Goal: Task Accomplishment & Management: Use online tool/utility

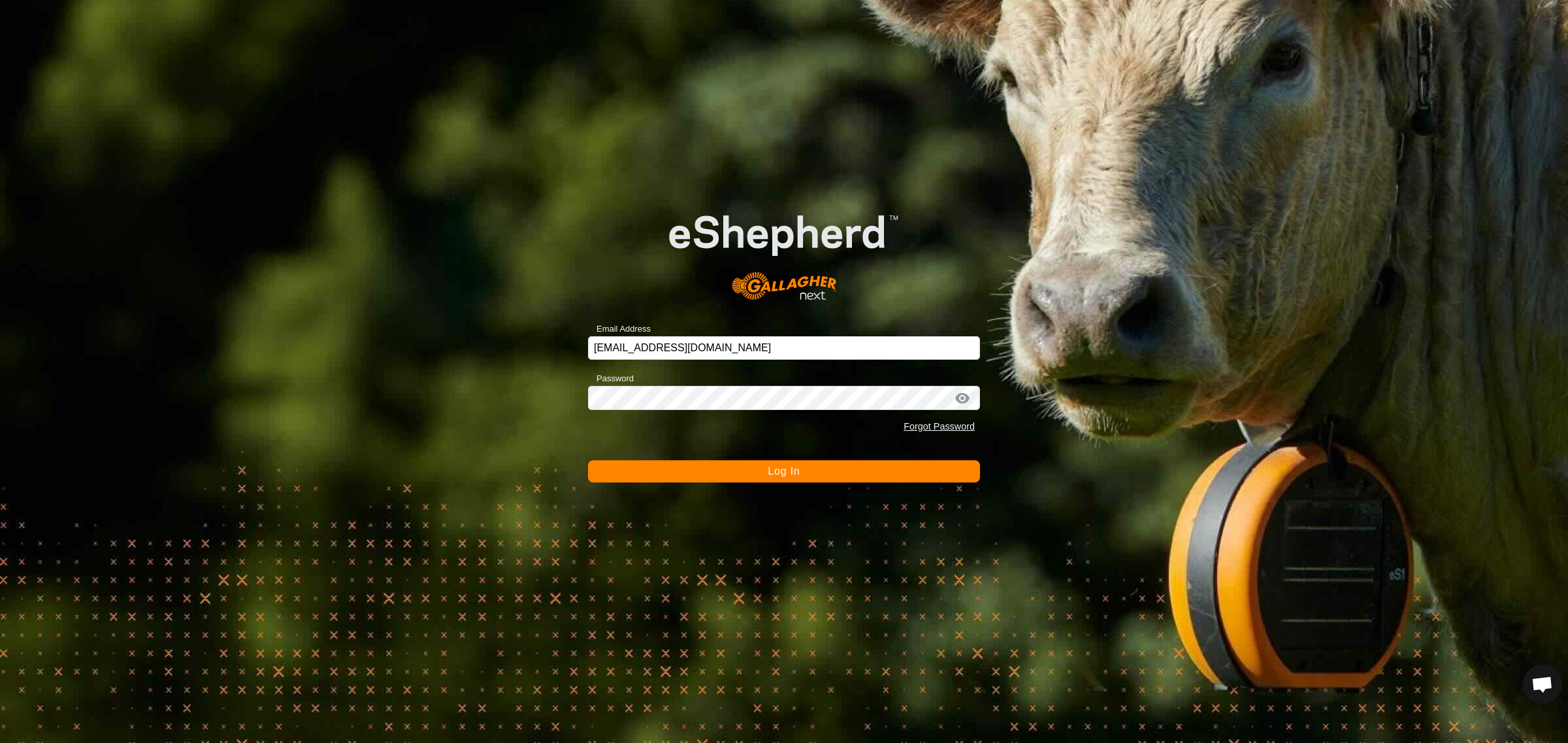
click at [787, 474] on span "Log In" at bounding box center [783, 471] width 32 height 11
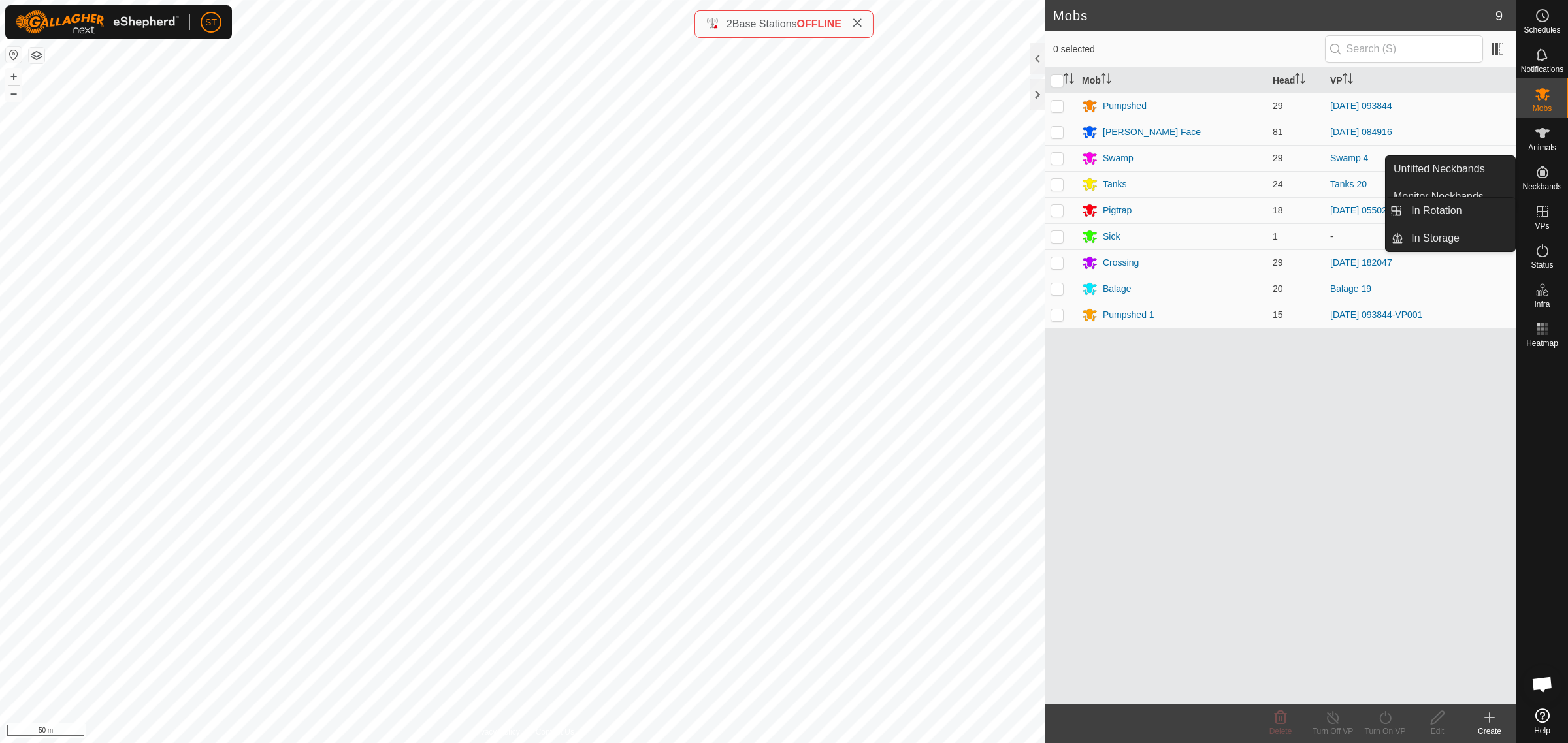
click at [1544, 217] on icon at bounding box center [1542, 211] width 16 height 16
click at [1431, 209] on link "In Rotation" at bounding box center [1459, 211] width 112 height 26
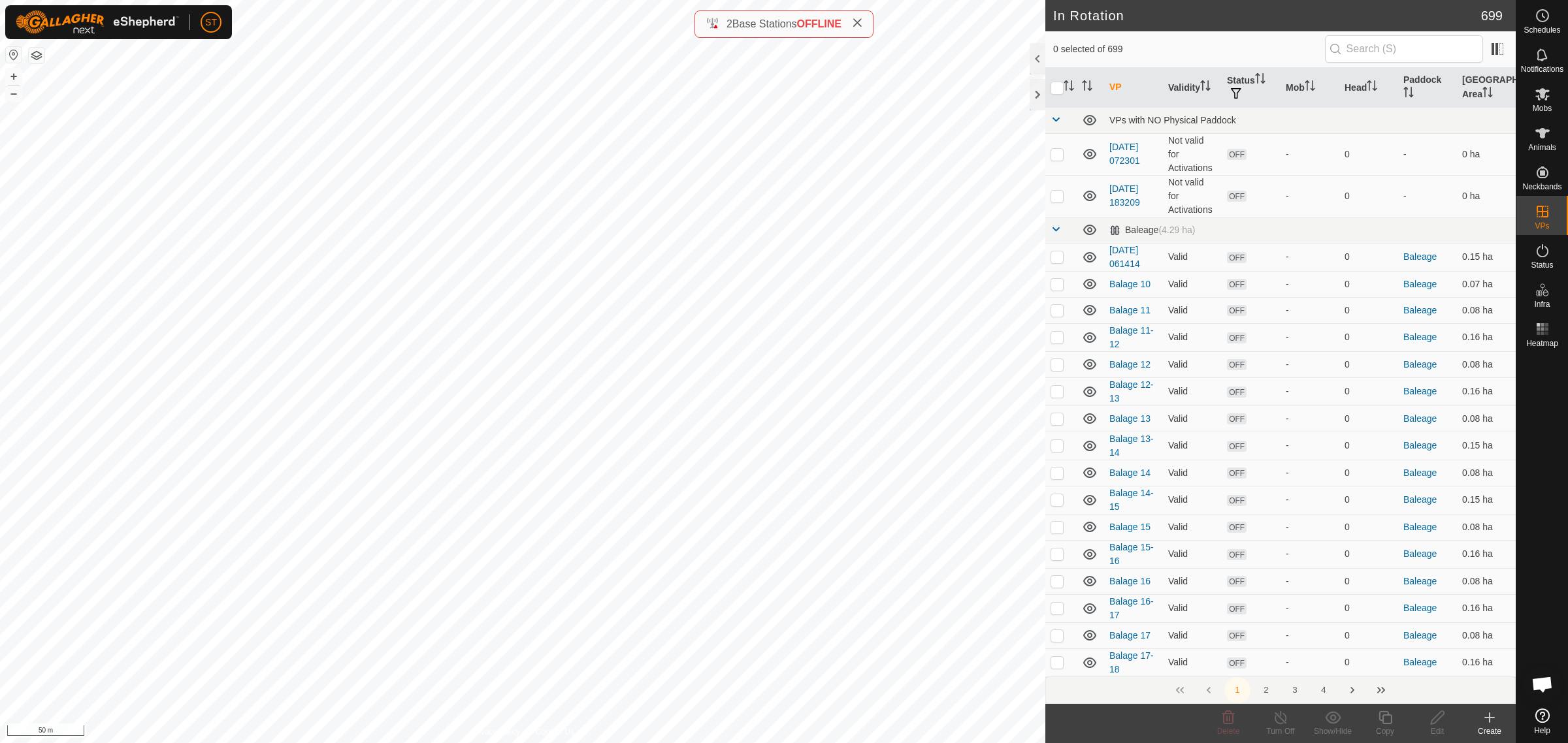
click at [1483, 724] on icon at bounding box center [1490, 718] width 16 height 16
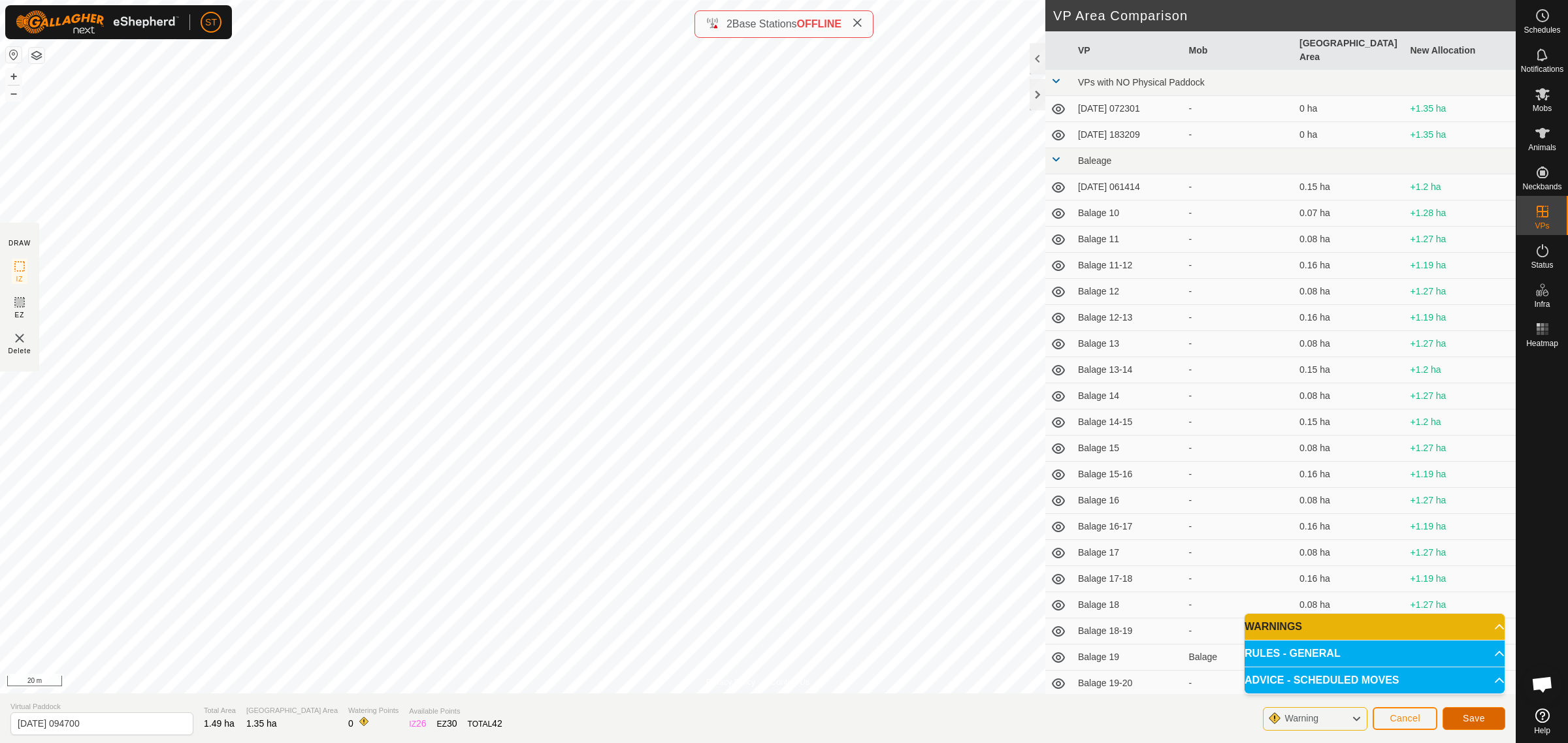
click at [1480, 720] on span "Save" at bounding box center [1474, 718] width 22 height 10
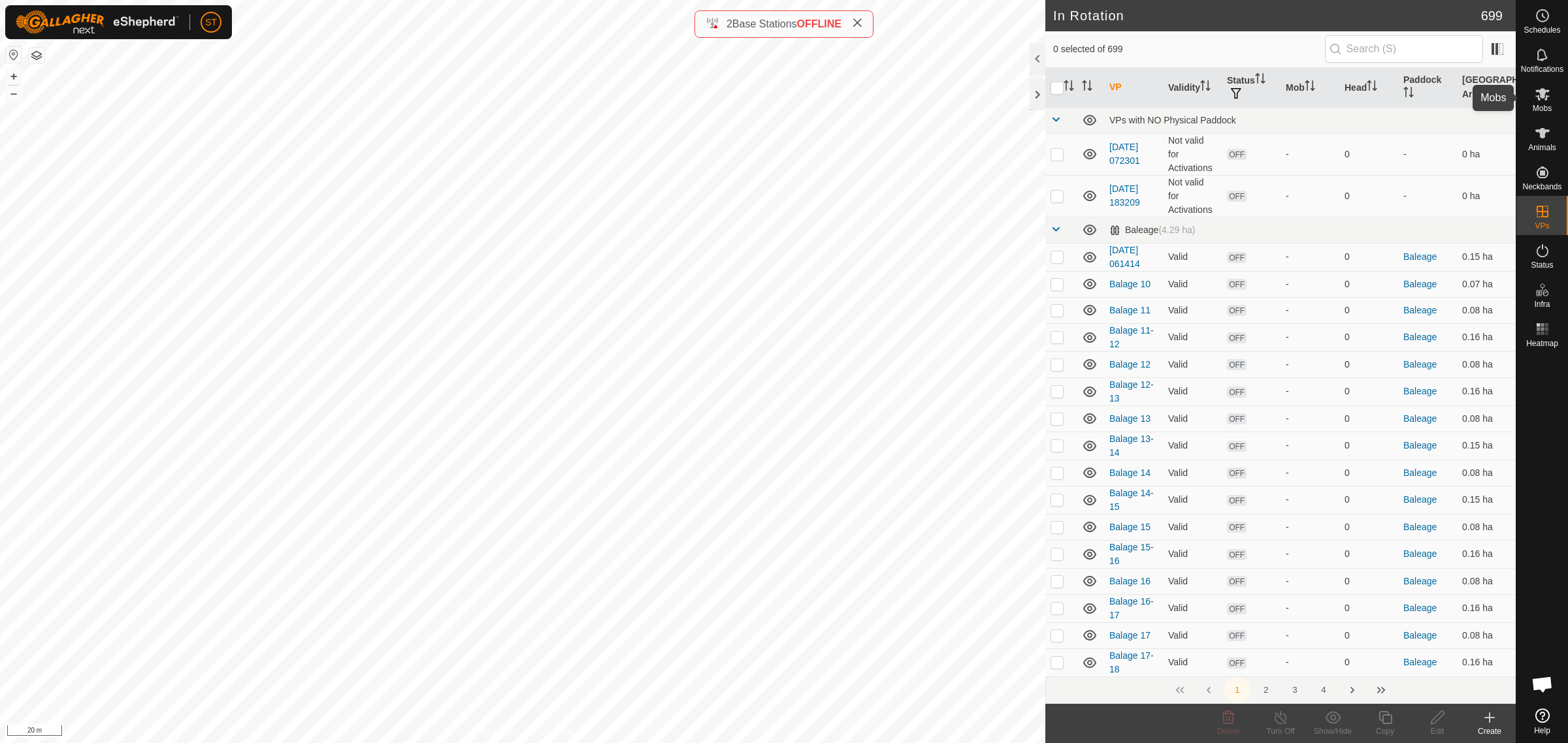
click at [1539, 99] on icon at bounding box center [1542, 94] width 14 height 12
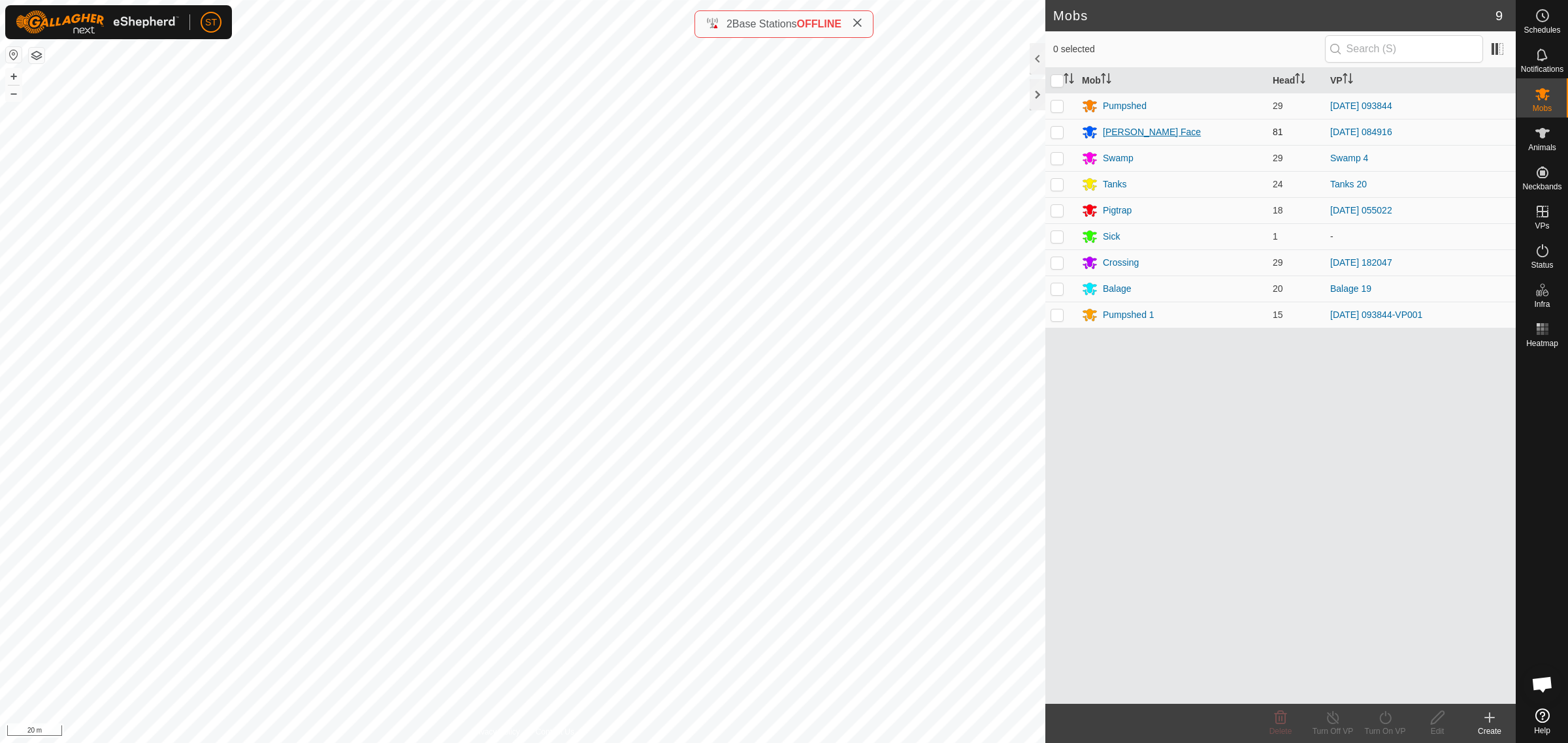
click at [1125, 133] on div "[PERSON_NAME] Face" at bounding box center [1152, 132] width 98 height 14
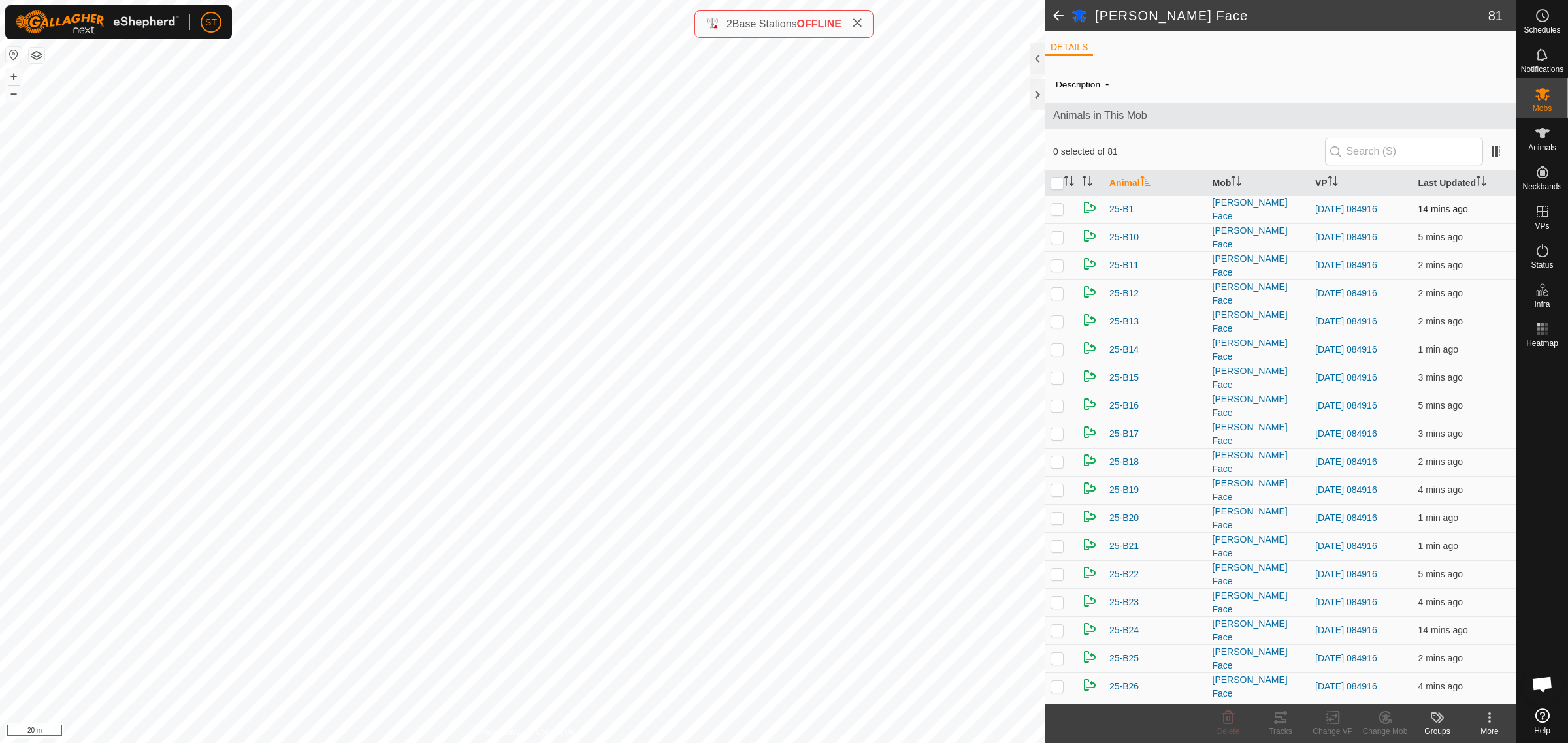
click at [1055, 209] on p-checkbox at bounding box center [1057, 208] width 13 height 10
checkbox input "true"
click at [1336, 723] on icon at bounding box center [1333, 718] width 17 height 16
click at [1366, 661] on link "Choose VP..." at bounding box center [1372, 662] width 129 height 26
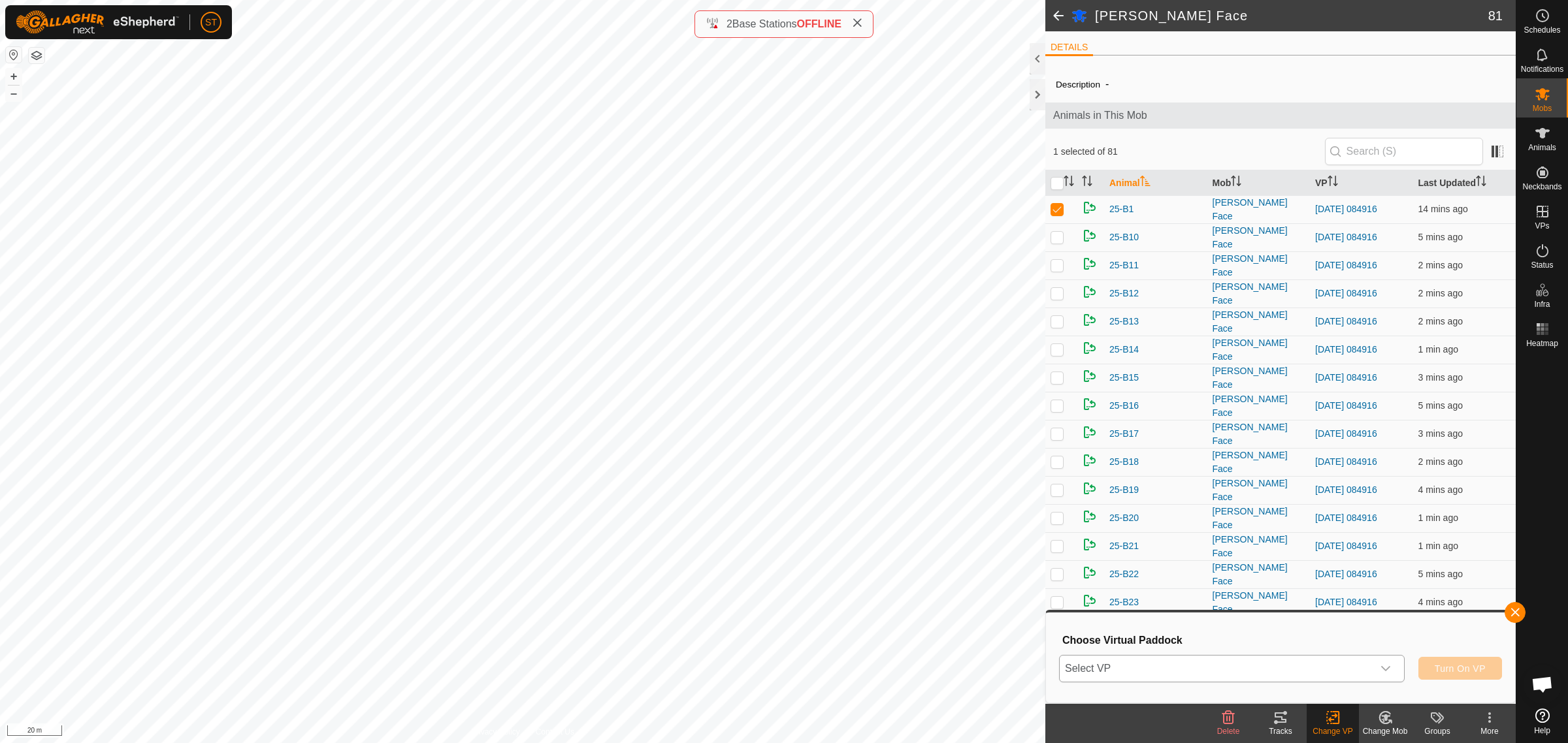
click at [1389, 669] on icon "dropdown trigger" at bounding box center [1385, 668] width 10 height 10
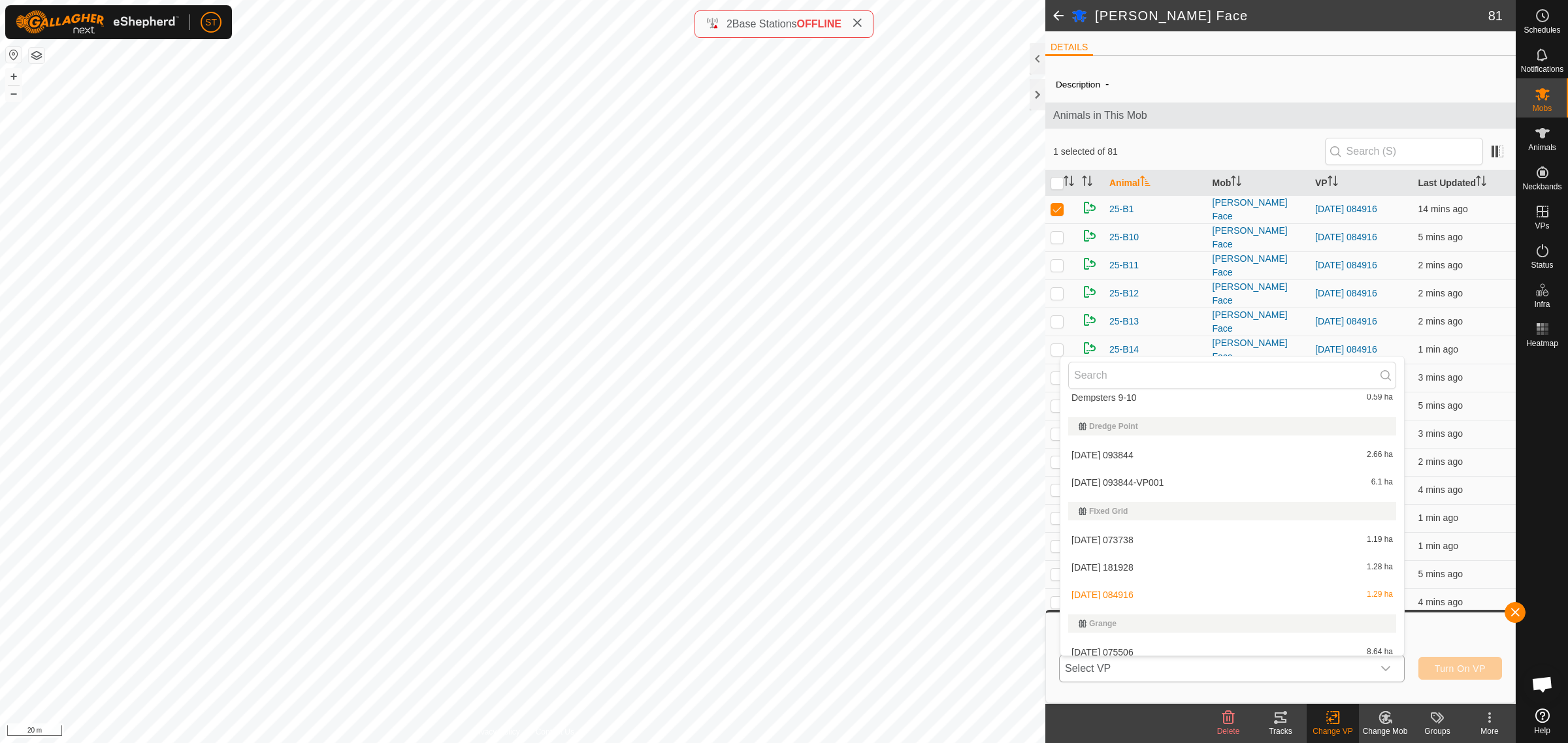
scroll to position [6203, 0]
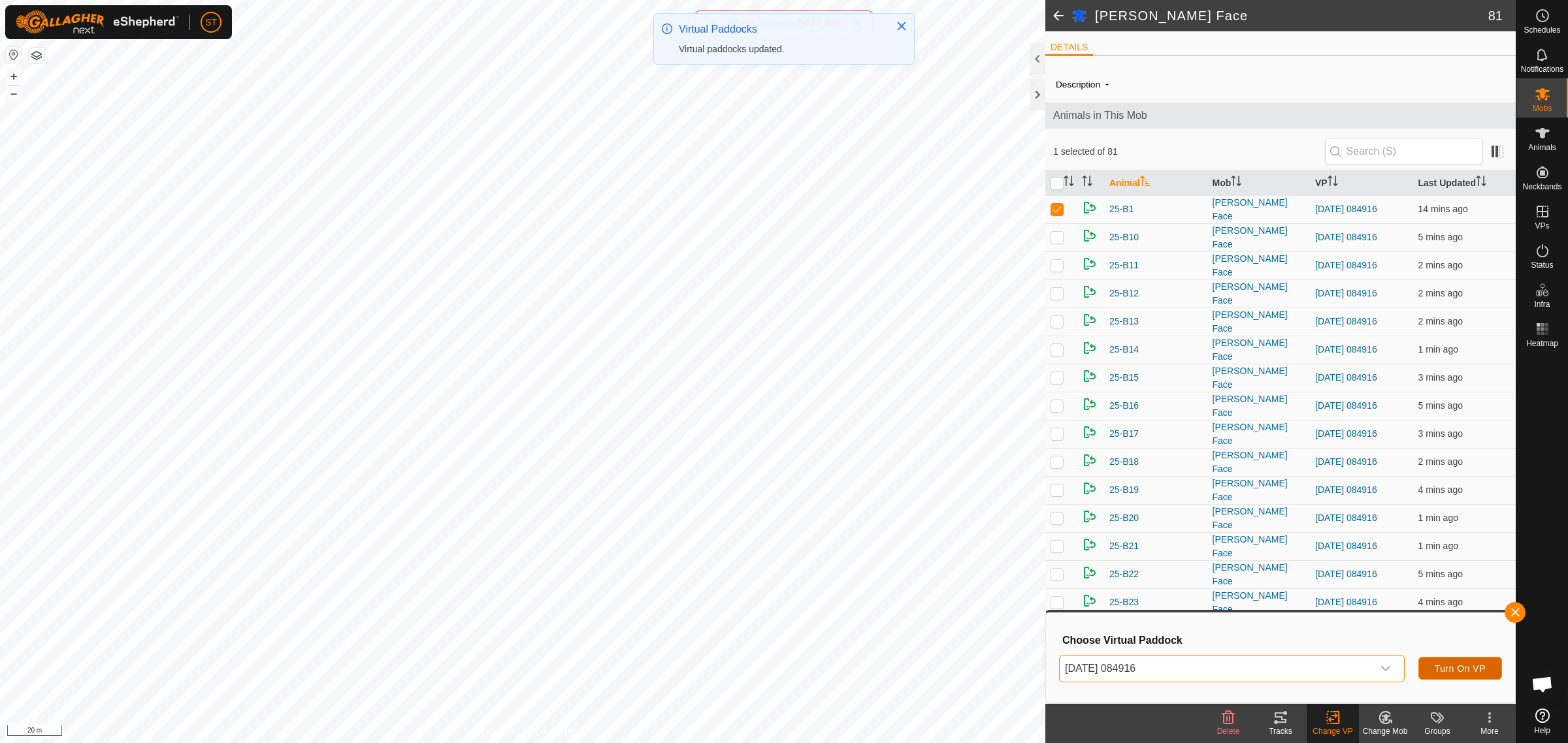
click at [1436, 667] on span "Turn On VP" at bounding box center [1460, 668] width 51 height 10
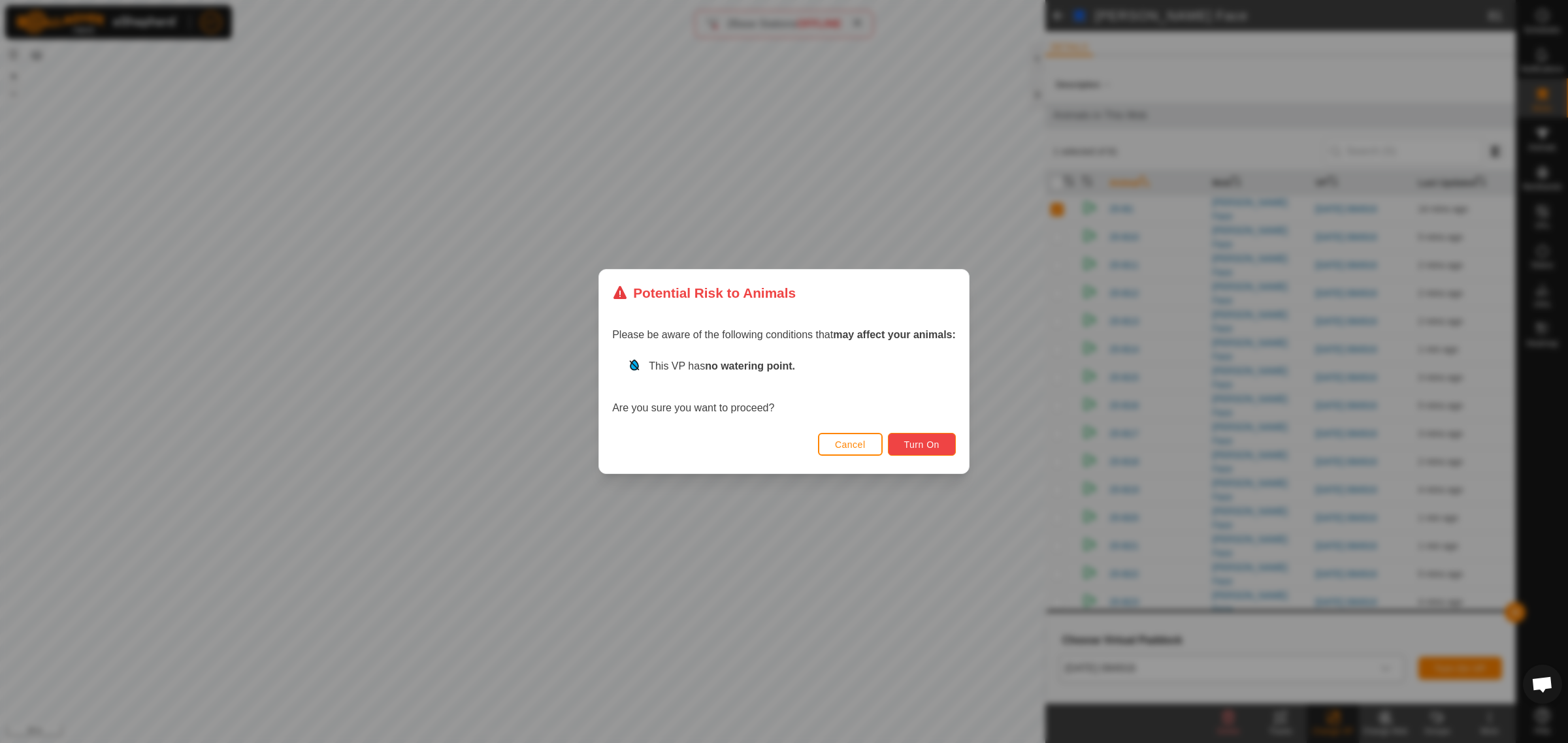
click at [942, 445] on button "Turn On" at bounding box center [922, 444] width 68 height 23
